Goal: Transaction & Acquisition: Purchase product/service

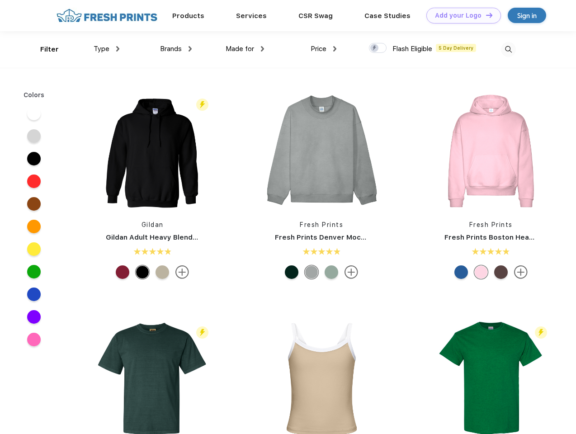
scroll to position [0, 0]
click at [461, 15] on link "Add your Logo Design Tool" at bounding box center [464, 16] width 75 height 16
click at [0, 0] on div "Design Tool" at bounding box center [0, 0] width 0 height 0
click at [485, 15] on link "Add your Logo Design Tool" at bounding box center [464, 16] width 75 height 16
click at [43, 49] on div "Filter" at bounding box center [49, 49] width 19 height 10
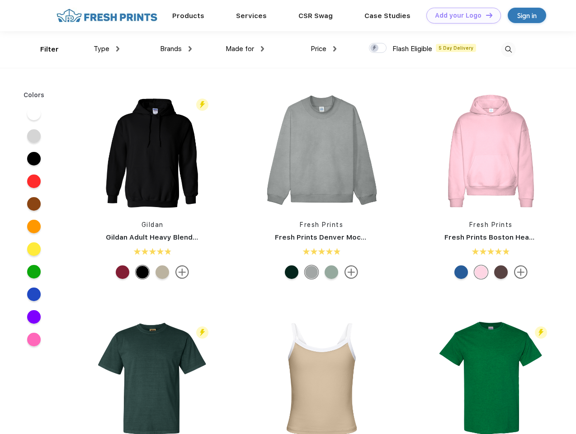
click at [107, 49] on span "Type" at bounding box center [102, 49] width 16 height 8
click at [176, 49] on span "Brands" at bounding box center [171, 49] width 22 height 8
click at [245, 49] on span "Made for" at bounding box center [240, 49] width 29 height 8
click at [324, 49] on span "Price" at bounding box center [319, 49] width 16 height 8
click at [378, 48] on div at bounding box center [378, 48] width 18 height 10
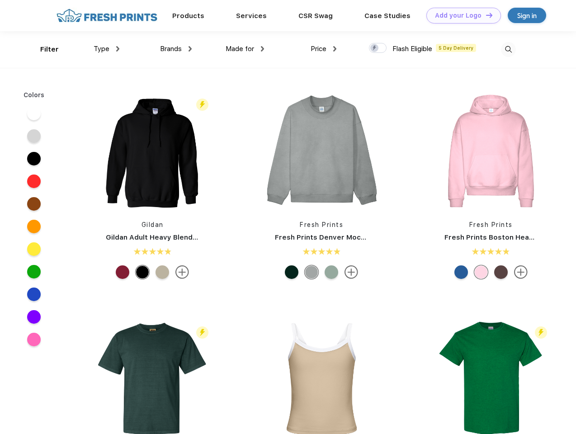
click at [375, 48] on input "checkbox" at bounding box center [372, 46] width 6 height 6
click at [509, 49] on img at bounding box center [508, 49] width 15 height 15
